Goal: Information Seeking & Learning: Find specific fact

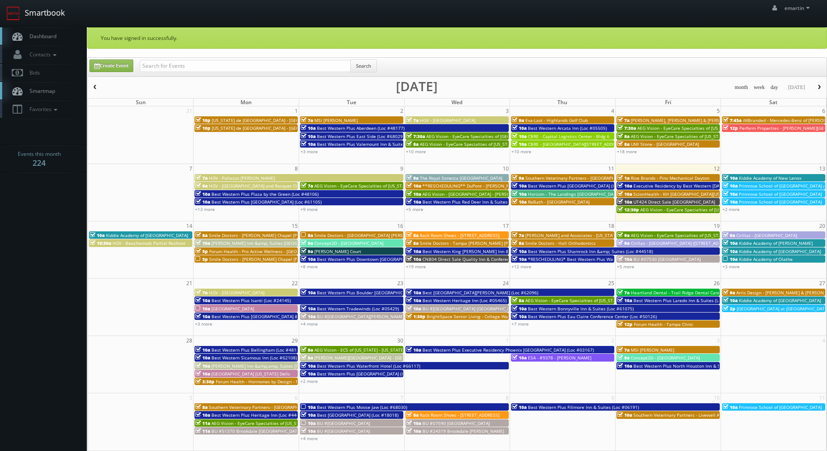
click at [59, 22] on link "Smartbook" at bounding box center [35, 13] width 71 height 27
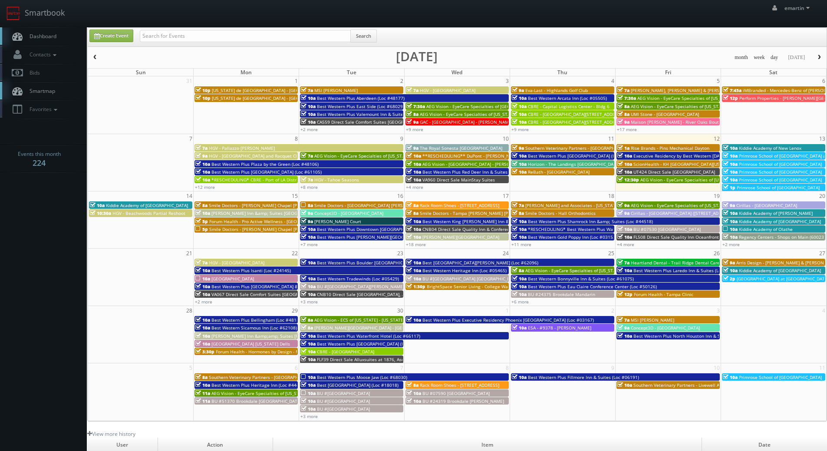
click at [505, 22] on div "emartin emartin Profile Logout" at bounding box center [413, 13] width 827 height 27
click at [71, 40] on link "Dashboard" at bounding box center [43, 36] width 87 height 18
click at [631, 244] on link "+4 more" at bounding box center [625, 244] width 17 height 6
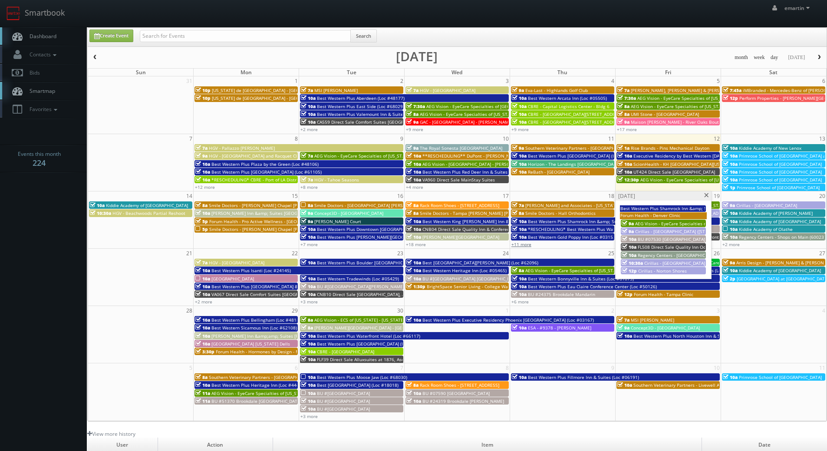
click at [525, 244] on link "+11 more" at bounding box center [522, 244] width 20 height 6
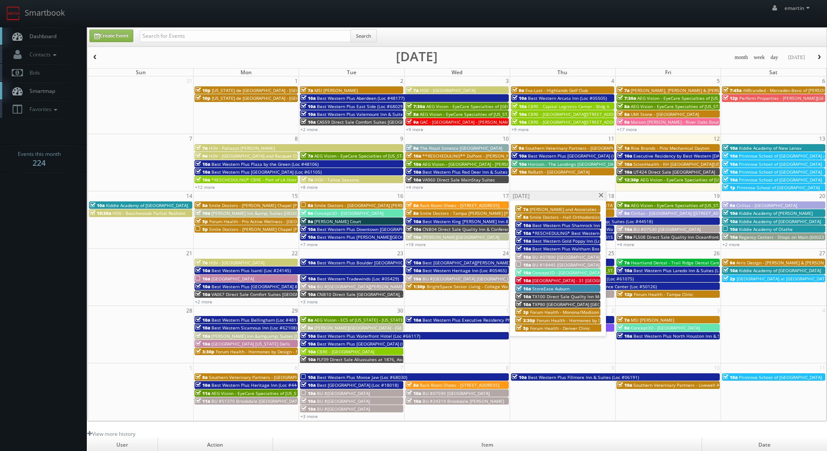
click at [577, 232] on span "*RESCHEDULING* Best Western Plus Waltham Boston (Loc #22009)" at bounding box center [603, 233] width 142 height 6
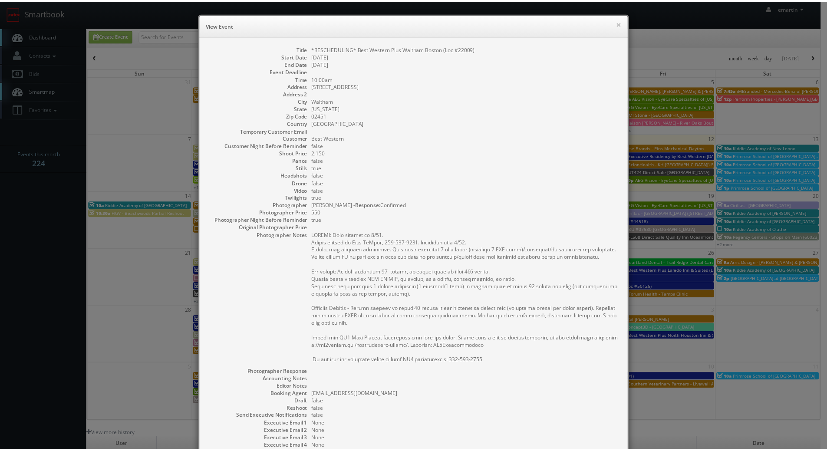
scroll to position [98, 0]
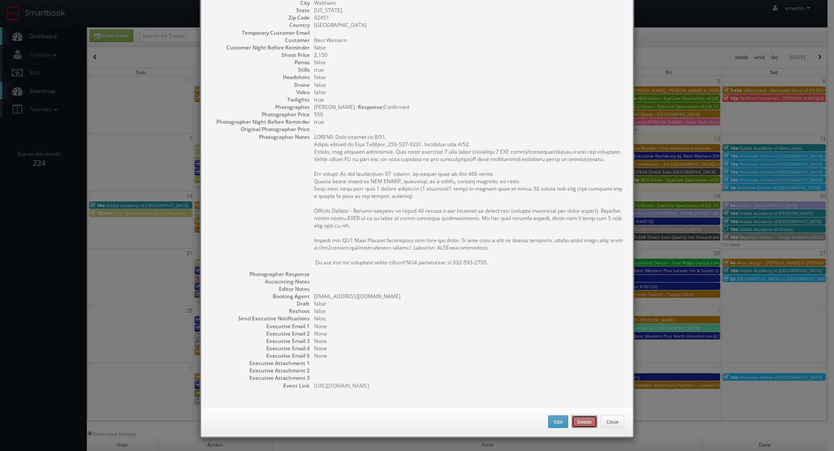
click at [584, 418] on button "Delete" at bounding box center [584, 422] width 26 height 13
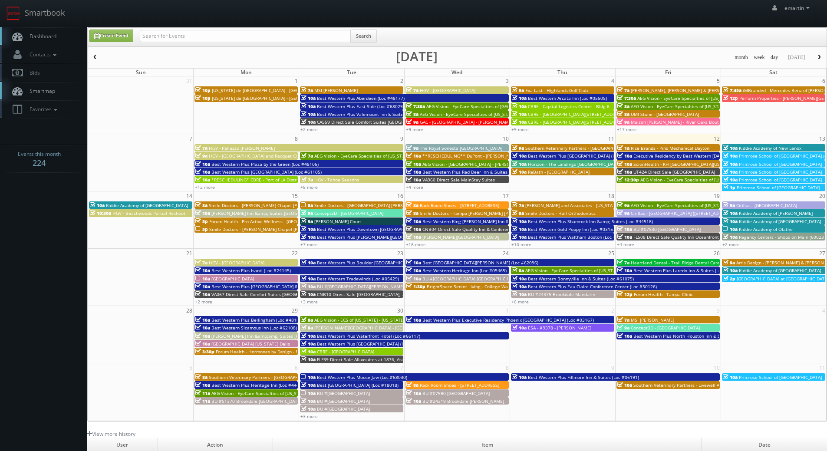
click at [44, 40] on link "Dashboard" at bounding box center [43, 36] width 87 height 18
click at [47, 41] on link "Dashboard" at bounding box center [43, 36] width 87 height 18
click at [63, 34] on link "Dashboard" at bounding box center [43, 36] width 87 height 18
click at [313, 244] on link "+7 more" at bounding box center [308, 244] width 17 height 6
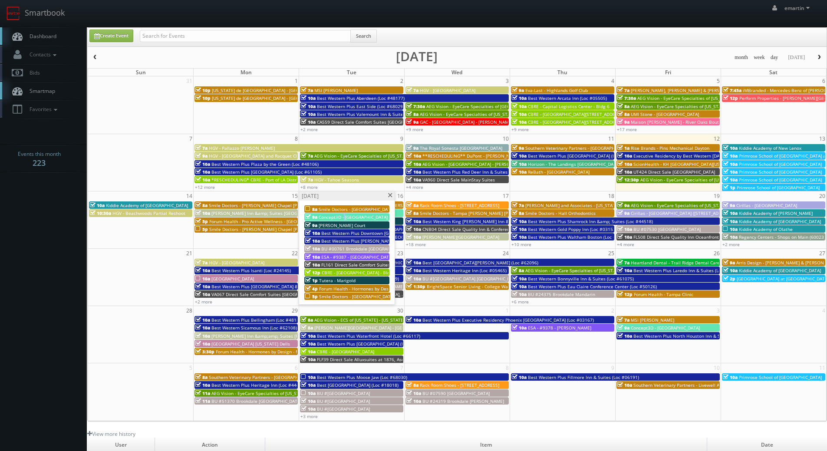
click at [345, 213] on link "9a Concept3D - Portland State University" at bounding box center [346, 216] width 85 height 7
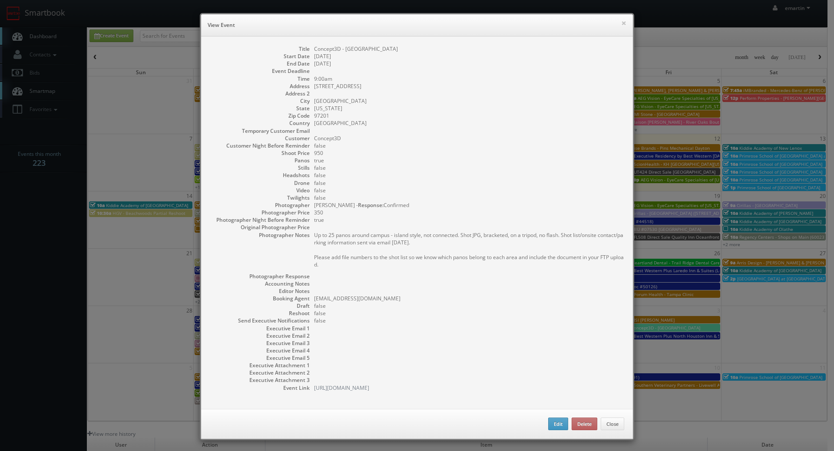
click at [326, 100] on dd "Portland" at bounding box center [469, 100] width 310 height 7
click at [622, 20] on button "×" at bounding box center [623, 23] width 5 height 6
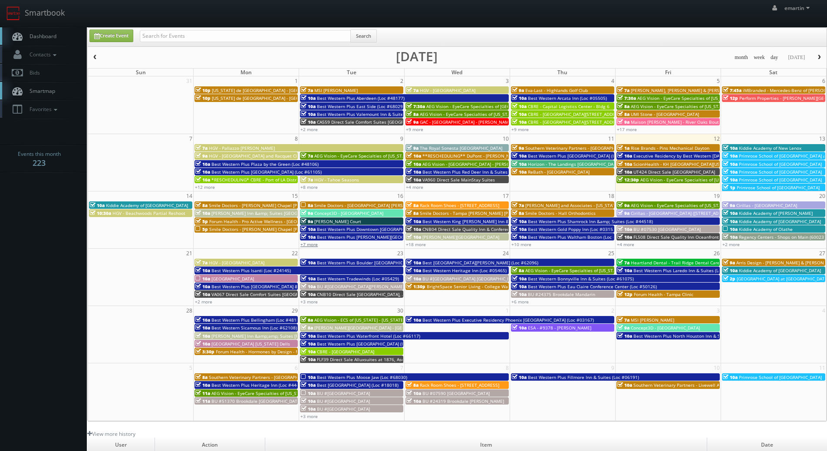
click at [311, 244] on link "+7 more" at bounding box center [308, 244] width 17 height 6
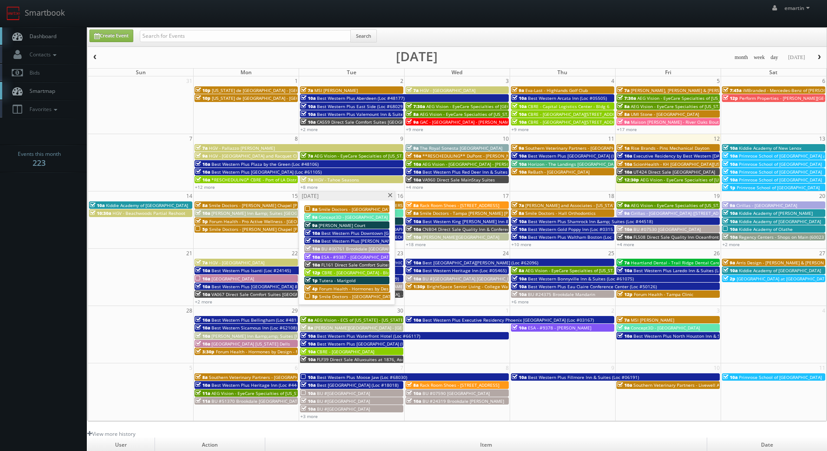
click at [341, 233] on span "Best Western Plus Downtown [GEOGRAPHIC_DATA] (Loc #48199)" at bounding box center [388, 233] width 134 height 6
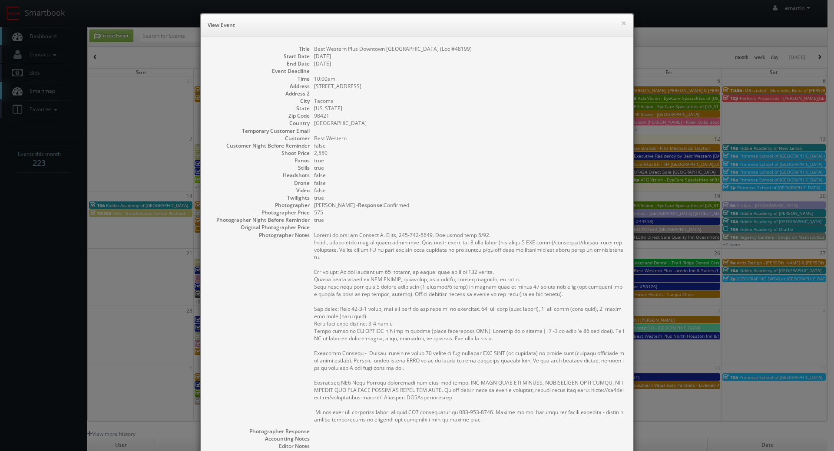
click at [627, 62] on div "Title Best Western Plus Downtown Tacoma (Loc #48199) Start Date 09/16/2025 End …" at bounding box center [417, 300] width 432 height 528
click at [627, 17] on div "× View Event" at bounding box center [417, 25] width 432 height 22
click at [622, 25] on button "×" at bounding box center [623, 23] width 5 height 6
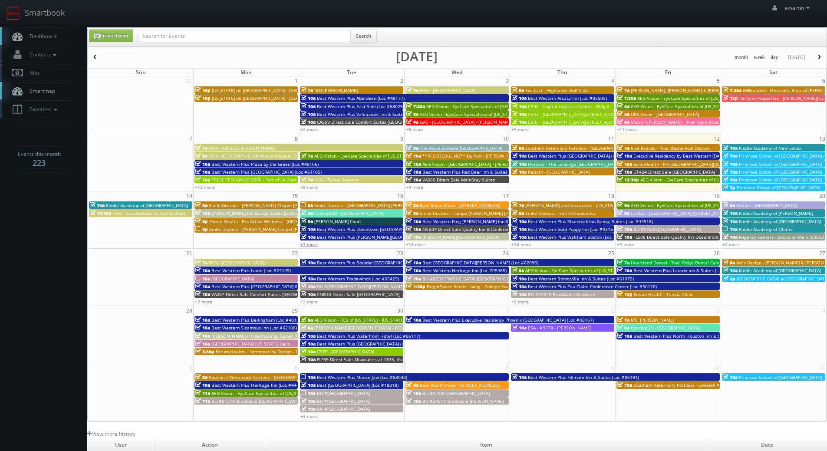
click at [310, 245] on link "+7 more" at bounding box center [308, 244] width 17 height 6
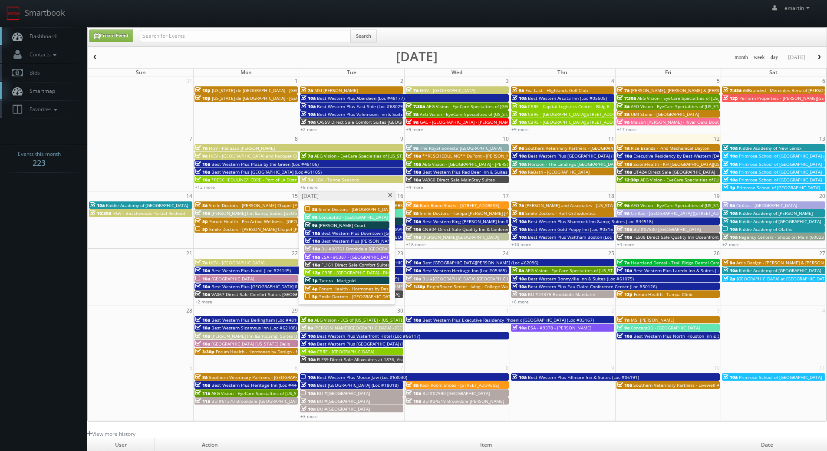
click at [329, 240] on span "Best Western Plus [PERSON_NAME][GEOGRAPHIC_DATA] (Loc #66006)" at bounding box center [393, 241] width 145 height 6
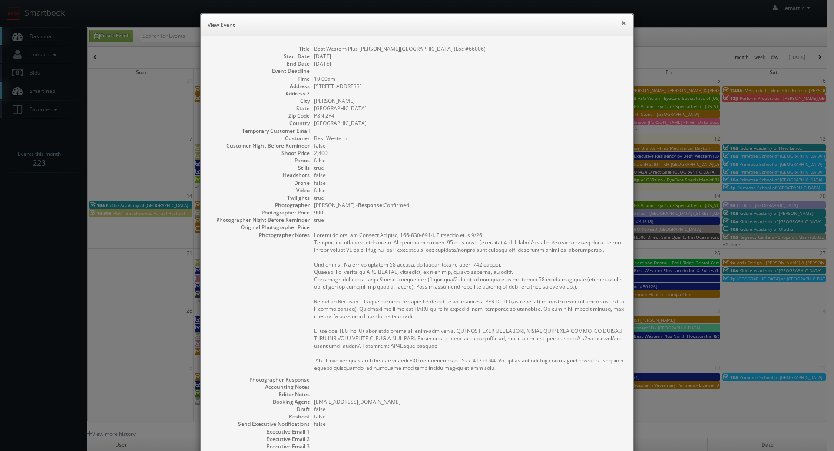
click at [621, 26] on button "×" at bounding box center [623, 23] width 5 height 6
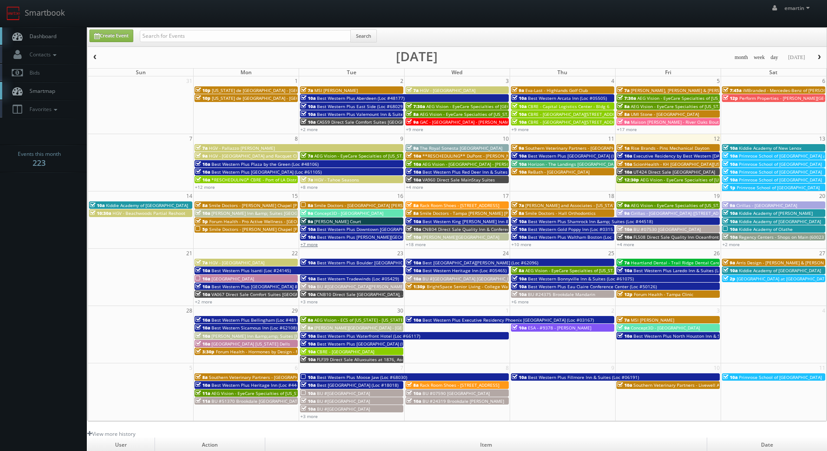
click at [313, 245] on link "+7 more" at bounding box center [308, 244] width 17 height 6
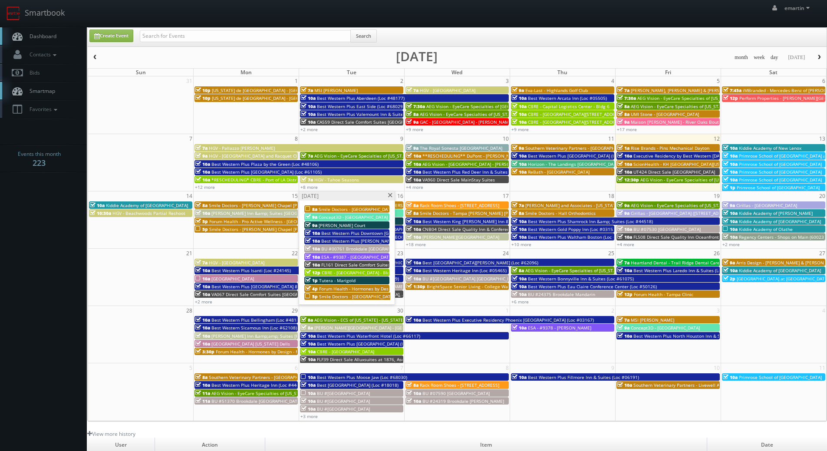
click at [334, 250] on span "BU #00761 Brookdale [GEOGRAPHIC_DATA]" at bounding box center [366, 249] width 90 height 6
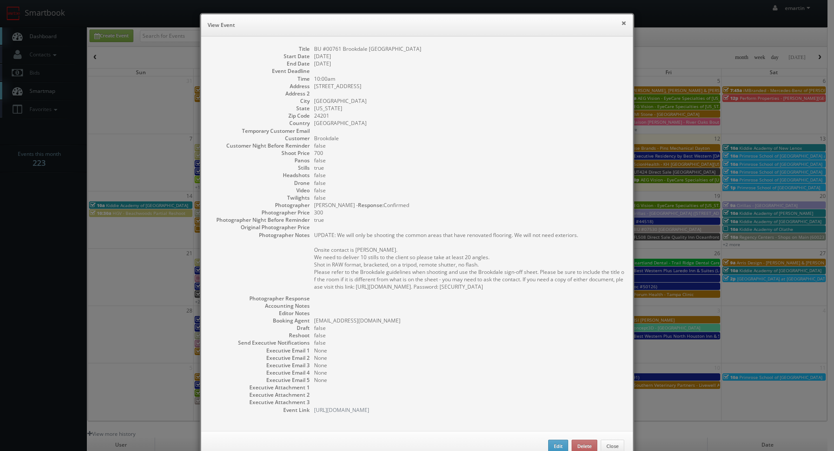
click at [622, 23] on button "×" at bounding box center [623, 23] width 5 height 6
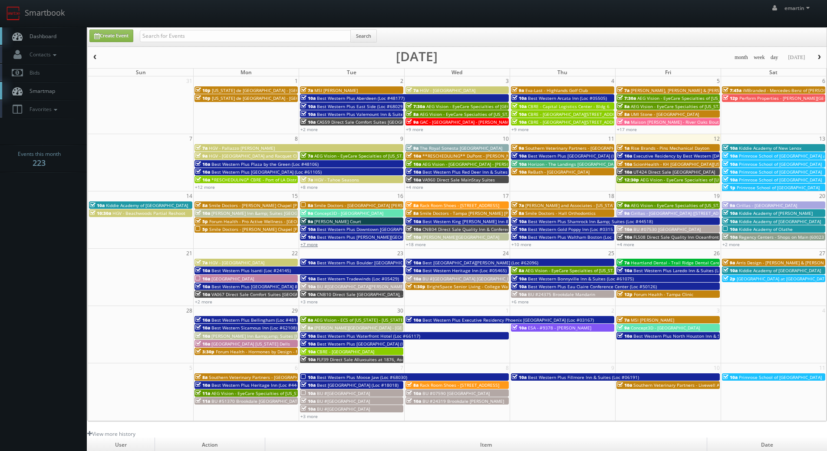
click at [313, 247] on link "+7 more" at bounding box center [308, 244] width 17 height 6
click at [186, 34] on input "text" at bounding box center [245, 36] width 211 height 12
type input "curt lloyd"
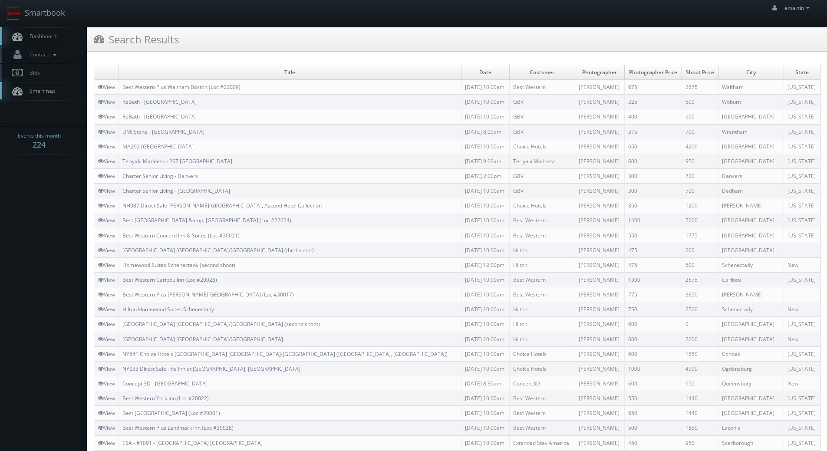
click at [66, 39] on link "Dashboard" at bounding box center [43, 36] width 87 height 18
